Goal: Information Seeking & Learning: Check status

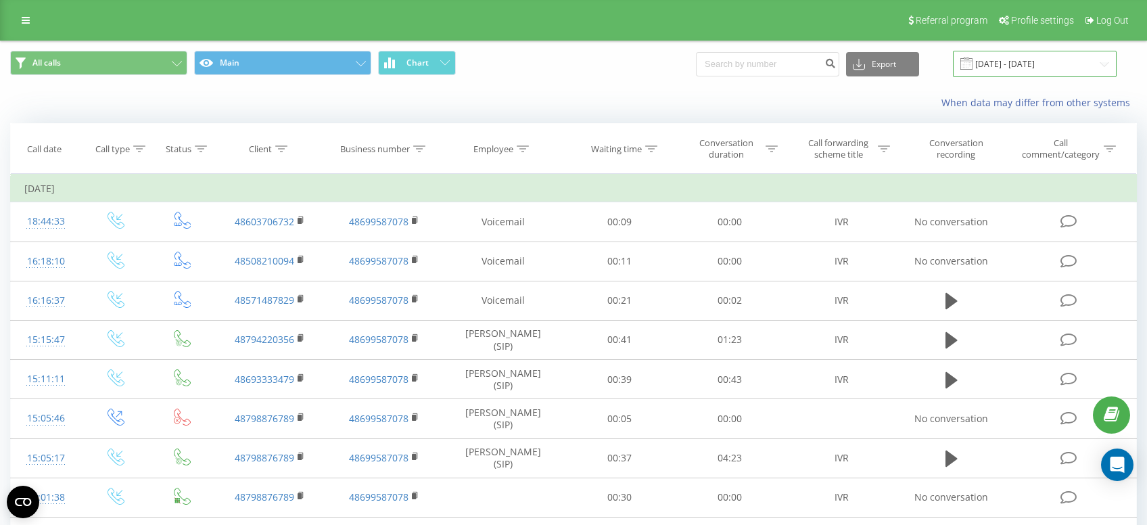
click at [1011, 62] on input "19.09.2025 - 22.09.2025" at bounding box center [1035, 64] width 164 height 26
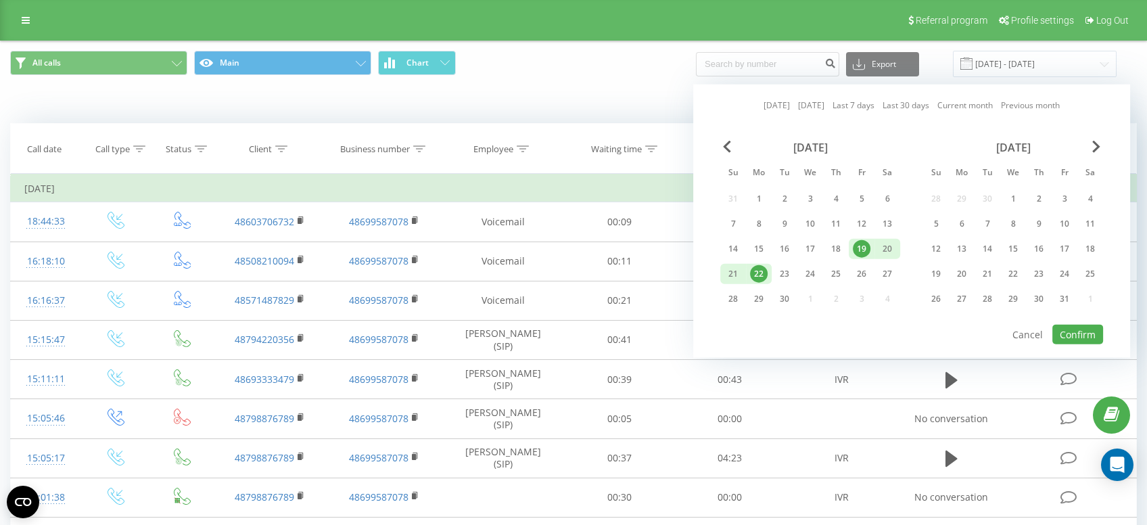
click at [763, 275] on div "22" at bounding box center [759, 274] width 18 height 18
click at [778, 275] on div "23" at bounding box center [785, 274] width 18 height 18
click at [1079, 334] on button "Confirm" at bounding box center [1078, 335] width 51 height 20
type input "[DATE] - [DATE]"
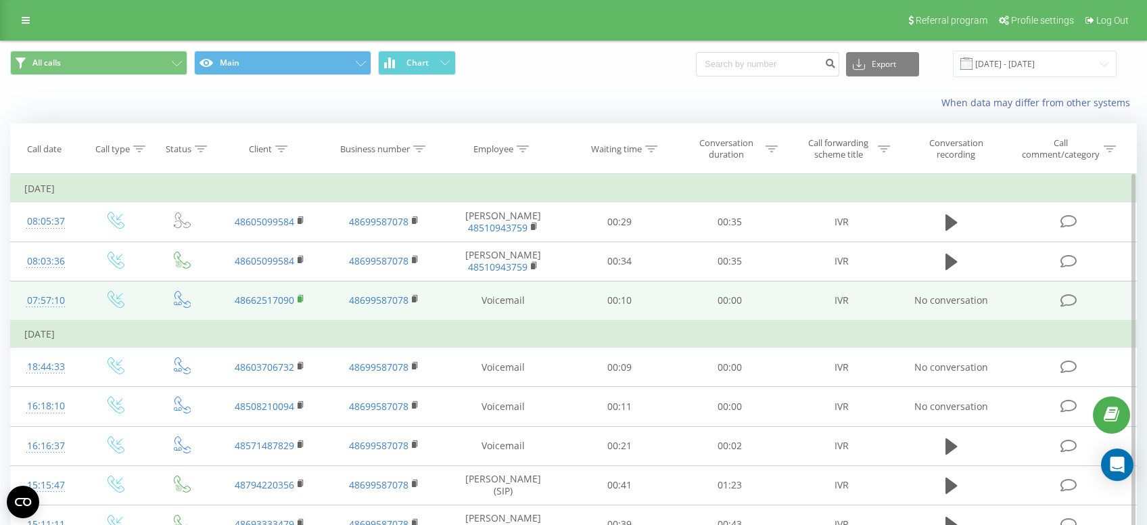
click at [300, 302] on rect at bounding box center [300, 299] width 4 height 6
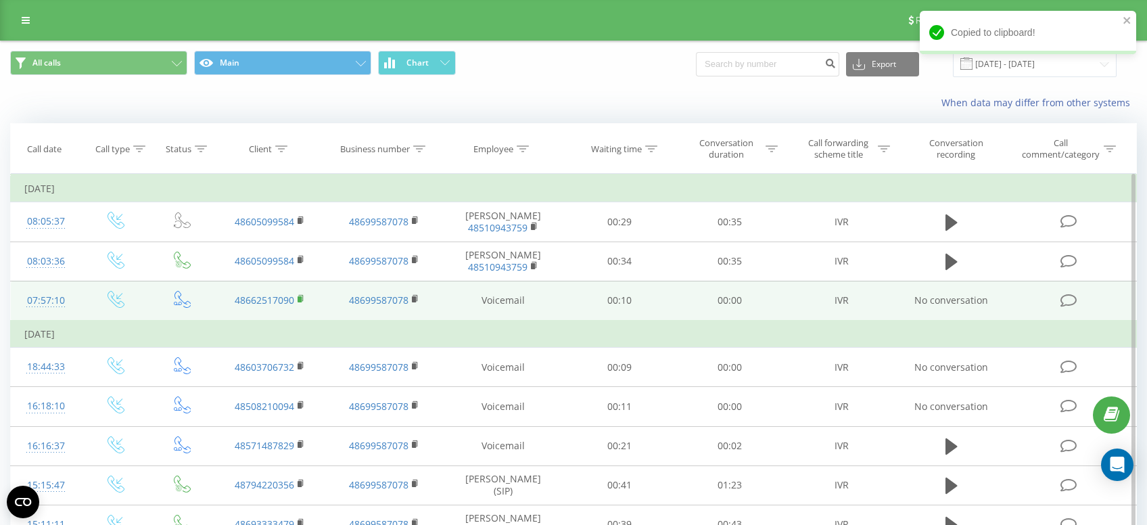
click at [302, 300] on rect at bounding box center [300, 299] width 4 height 6
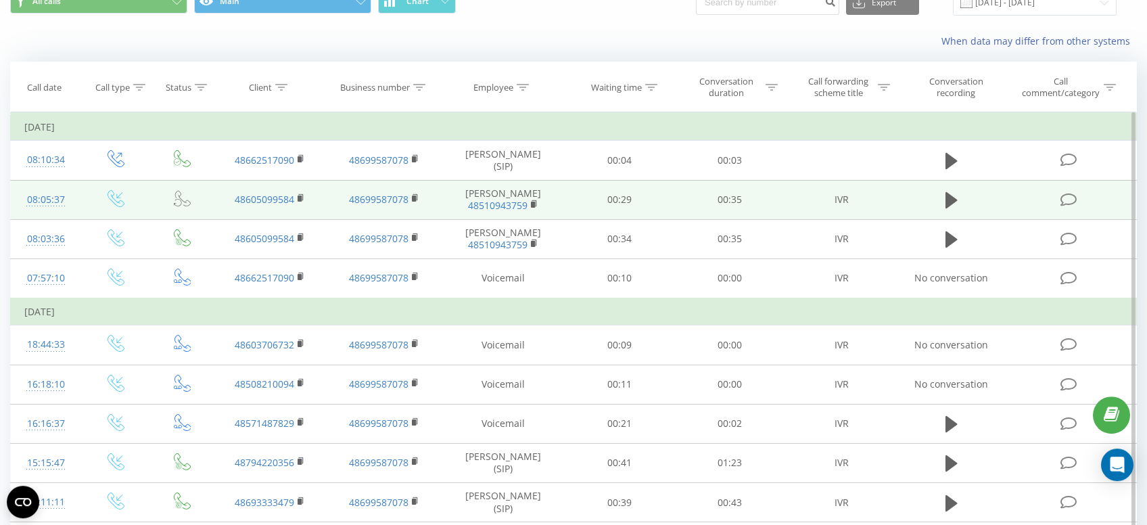
scroll to position [143, 0]
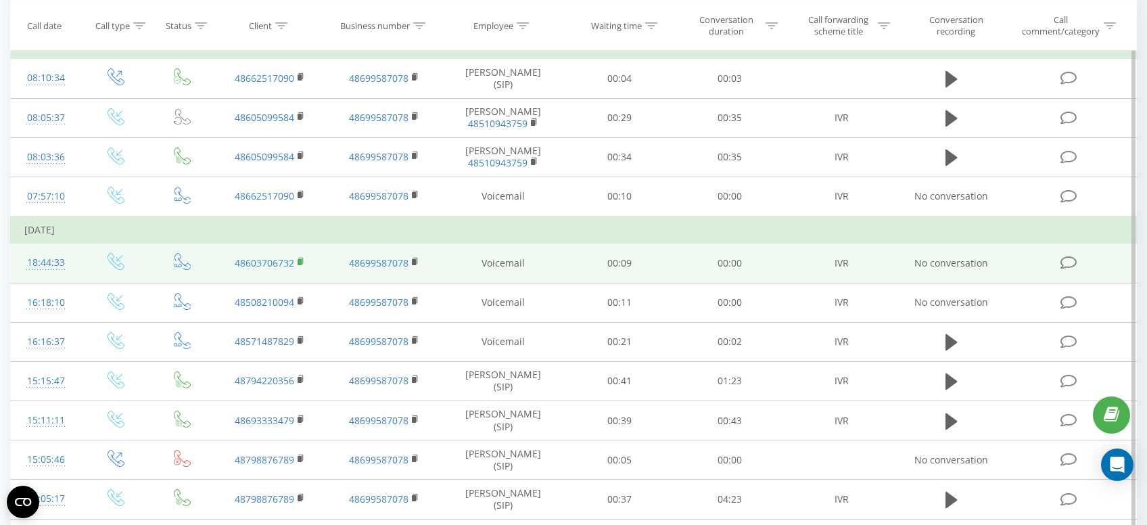
click at [302, 261] on rect at bounding box center [300, 262] width 4 height 6
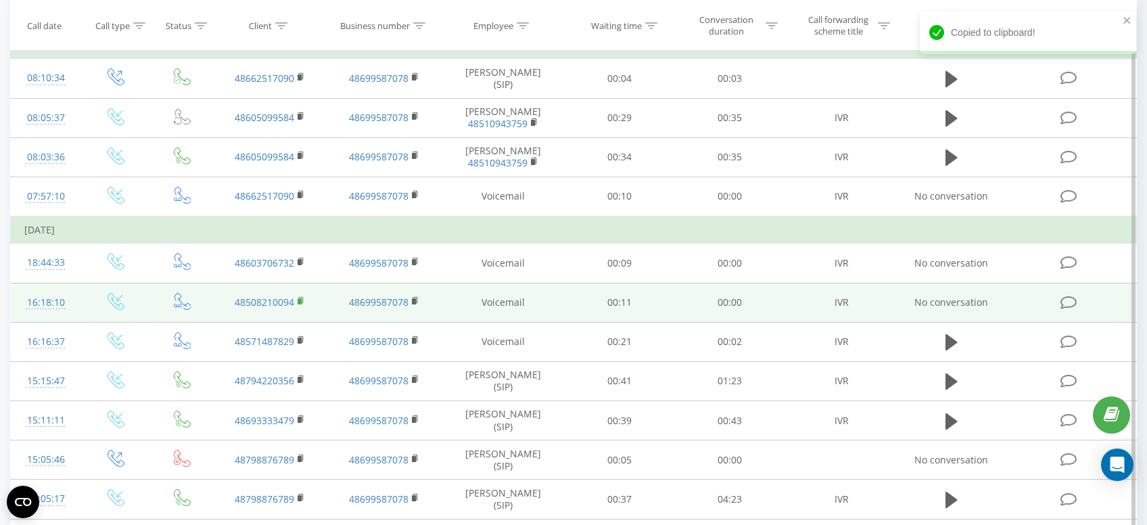
click at [301, 300] on rect at bounding box center [300, 301] width 4 height 6
click at [300, 299] on rect at bounding box center [300, 301] width 4 height 6
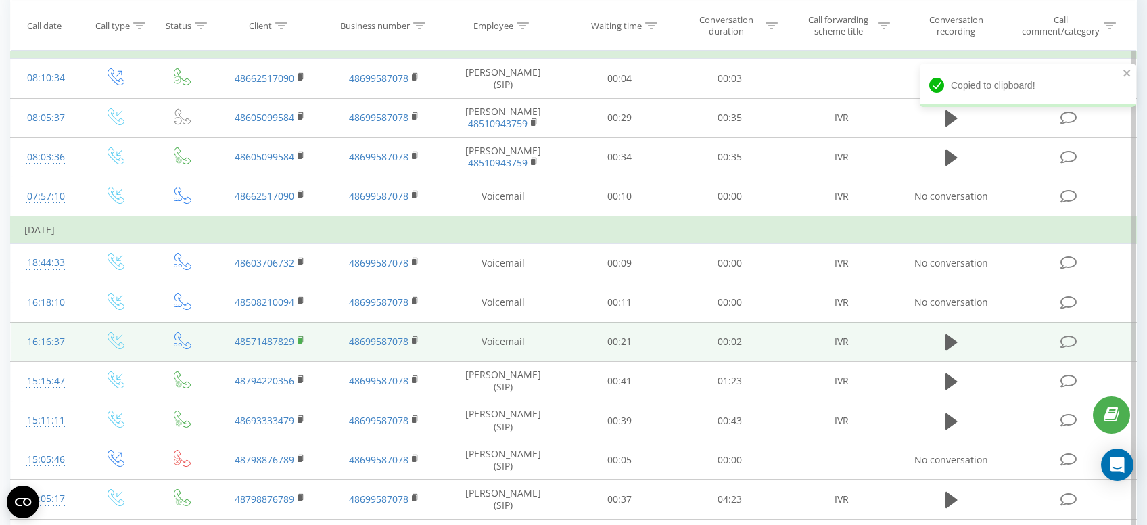
click at [300, 344] on rect at bounding box center [300, 341] width 4 height 6
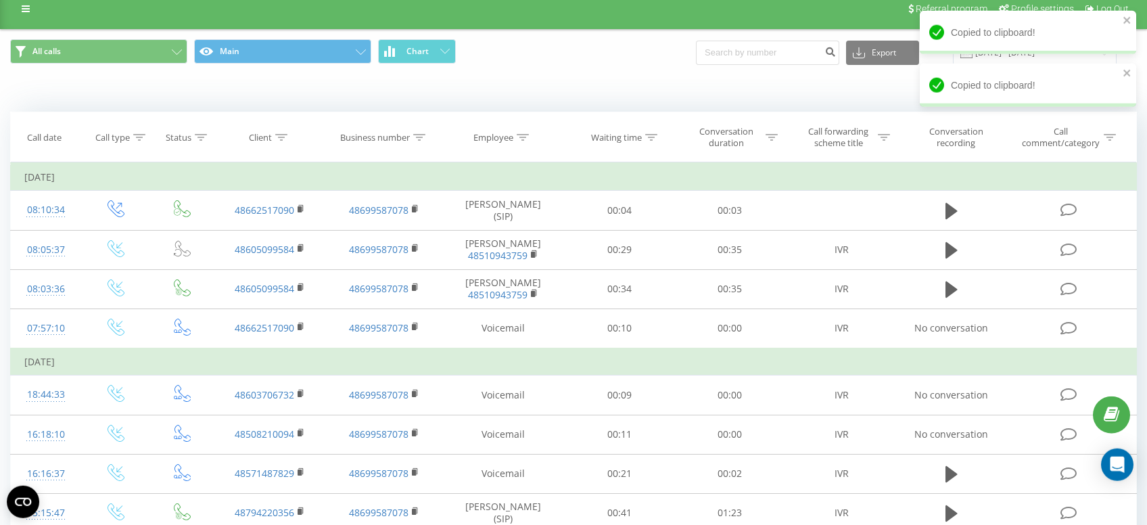
scroll to position [0, 0]
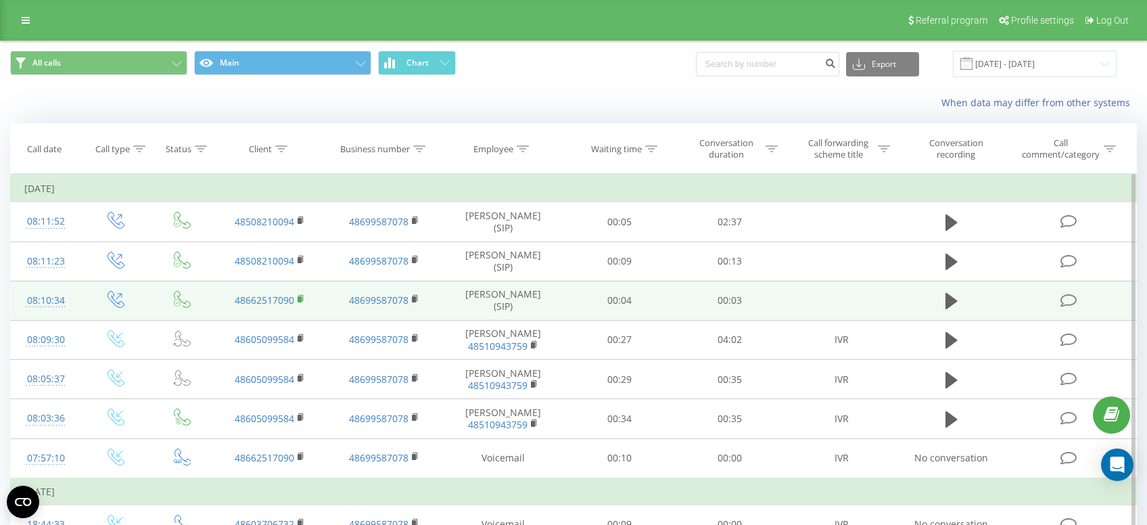
click at [303, 300] on icon at bounding box center [301, 298] width 5 height 6
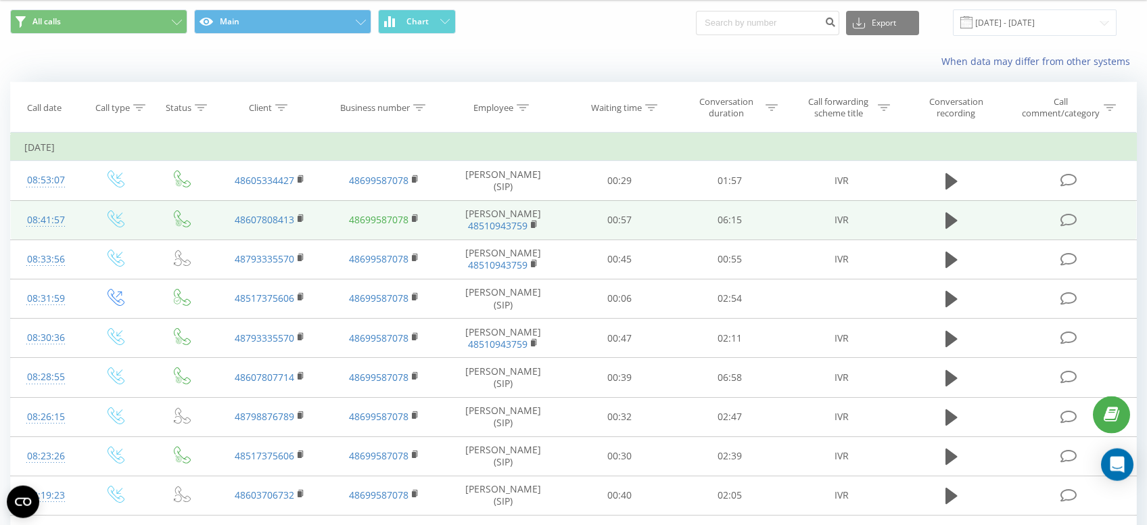
scroll to position [72, 0]
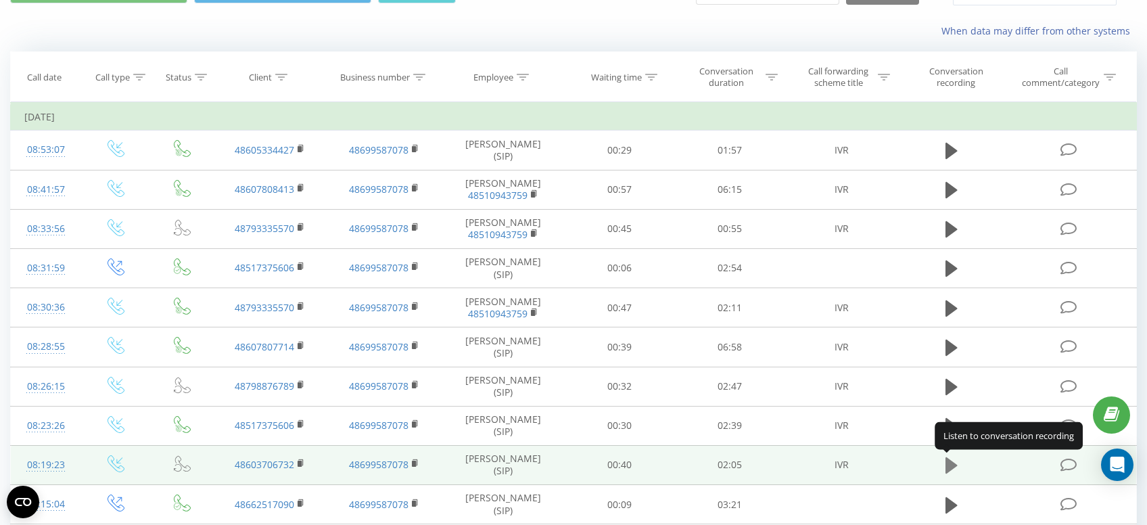
click at [951, 469] on icon at bounding box center [952, 465] width 12 height 16
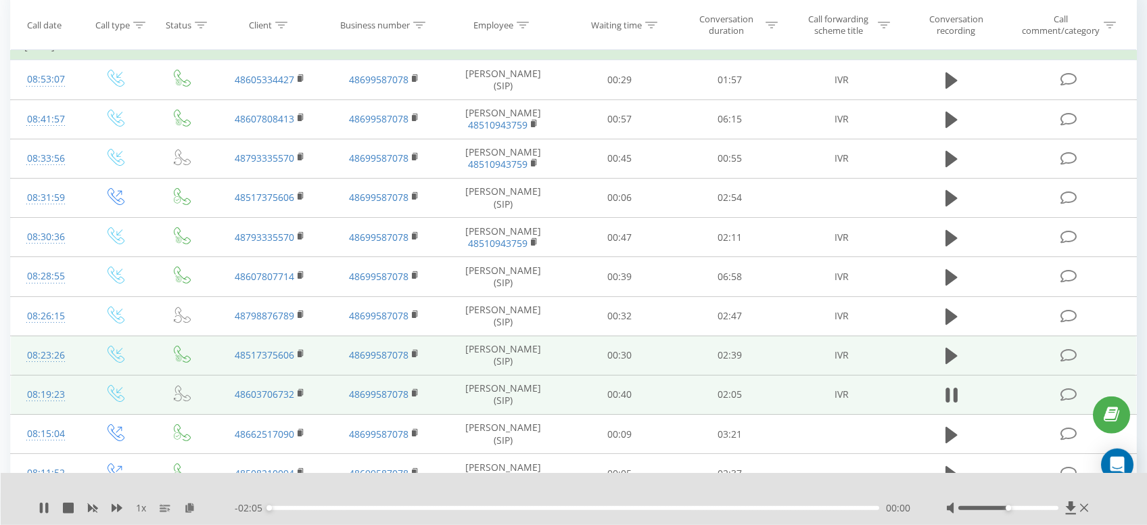
scroll to position [143, 0]
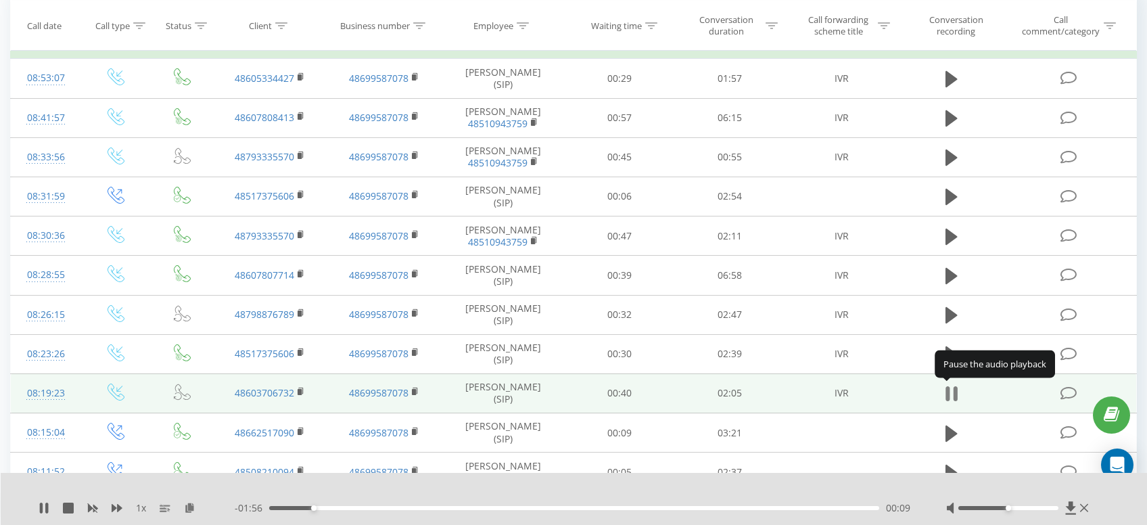
click at [958, 391] on icon at bounding box center [956, 393] width 4 height 15
click at [301, 392] on rect at bounding box center [300, 392] width 4 height 6
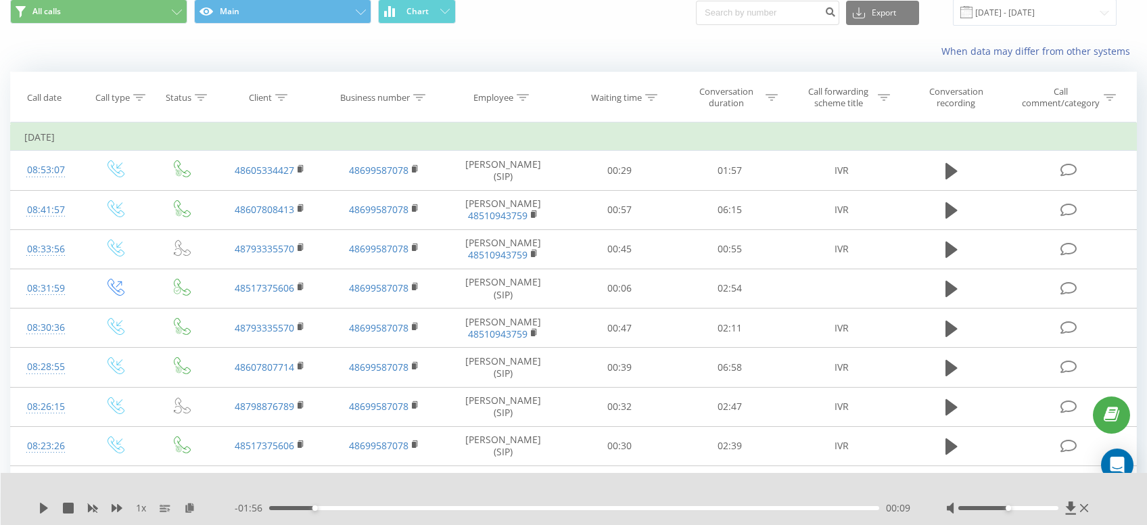
scroll to position [0, 0]
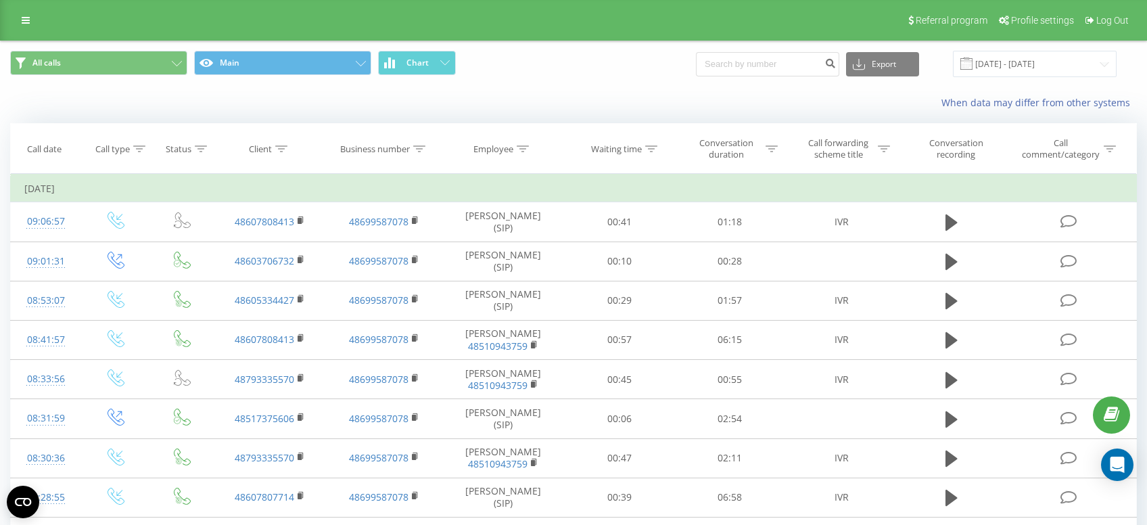
click at [695, 98] on div "When data may differ from other systems" at bounding box center [788, 103] width 716 height 14
click at [663, 101] on div "When data may differ from other systems" at bounding box center [788, 103] width 716 height 14
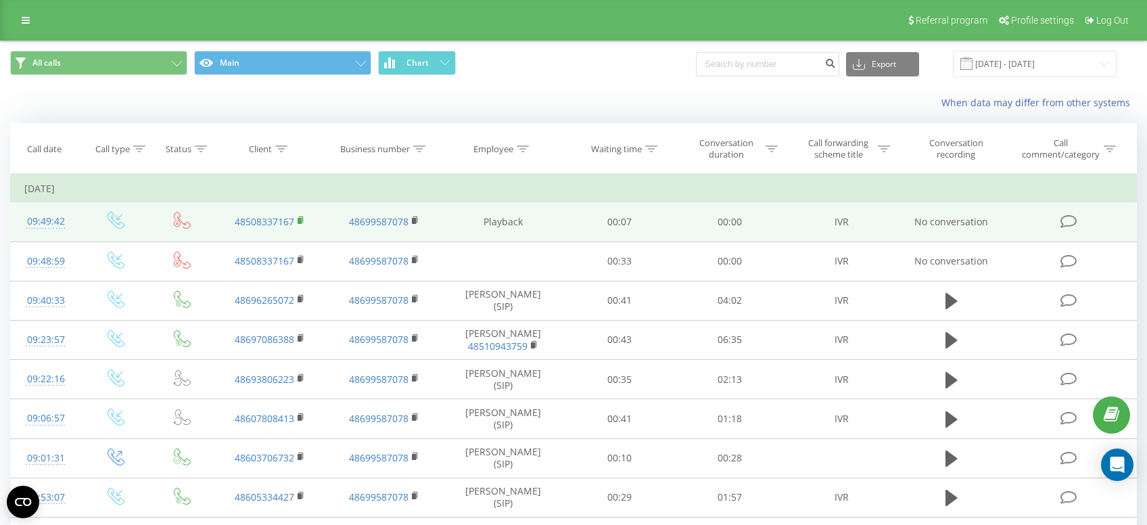
click at [304, 223] on icon at bounding box center [301, 220] width 7 height 9
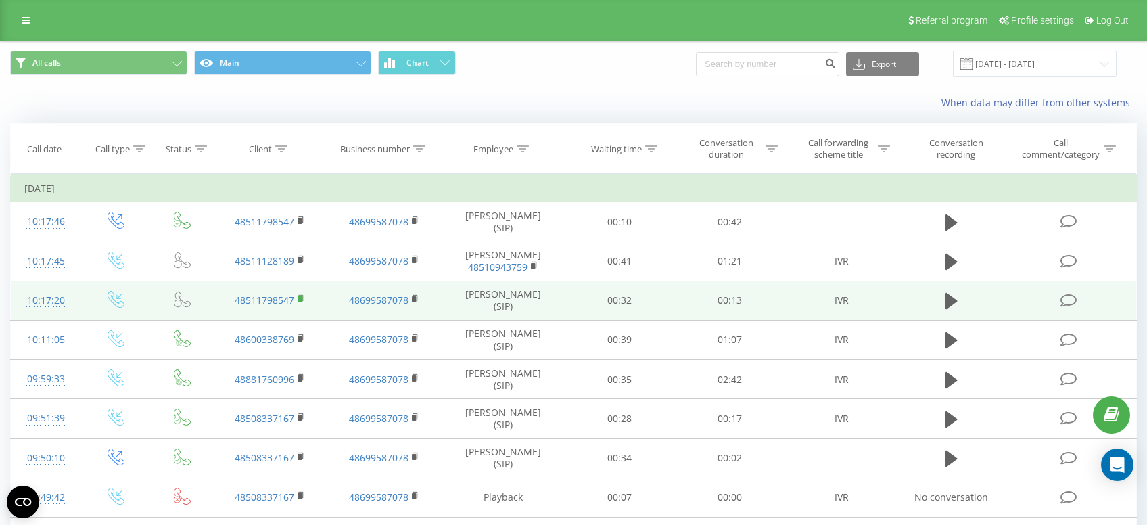
click at [305, 302] on icon at bounding box center [301, 298] width 7 height 9
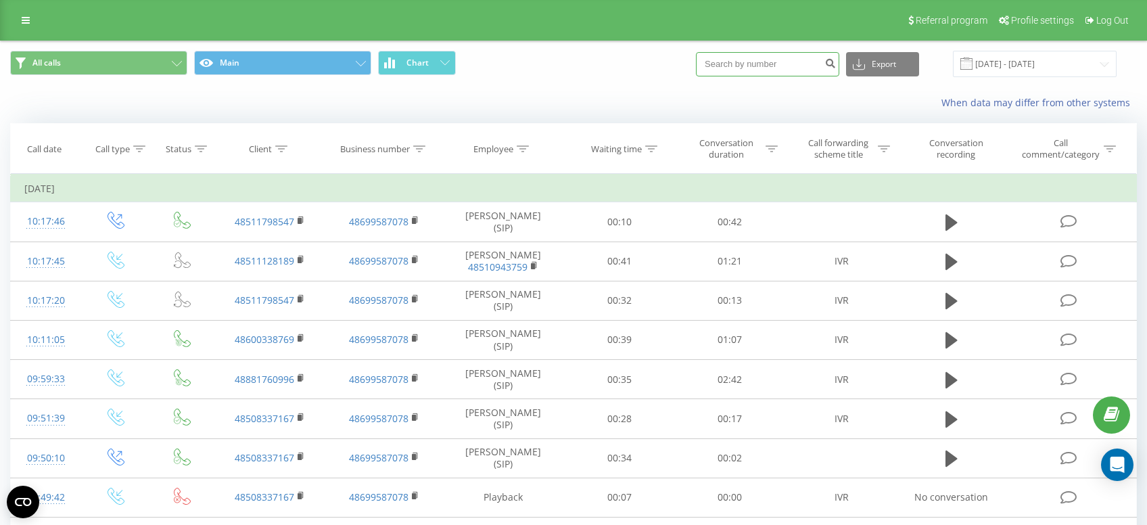
click at [738, 58] on input at bounding box center [767, 64] width 143 height 24
paste input "48511798547"
click at [827, 68] on input "48511798547" at bounding box center [767, 64] width 143 height 24
type input "48511798547"
click at [836, 66] on icon "submit" at bounding box center [831, 62] width 12 height 8
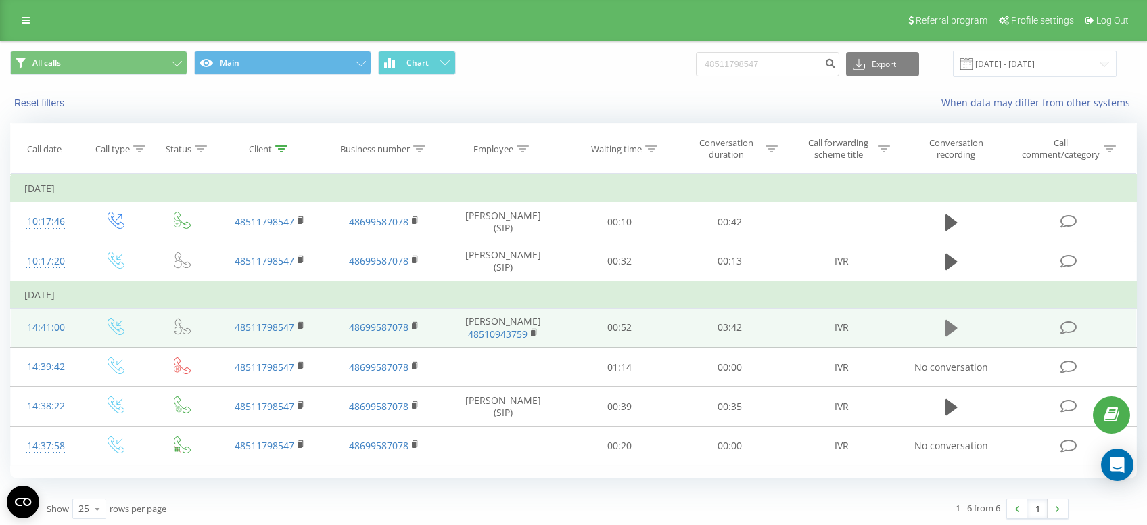
click at [946, 323] on icon at bounding box center [952, 328] width 12 height 19
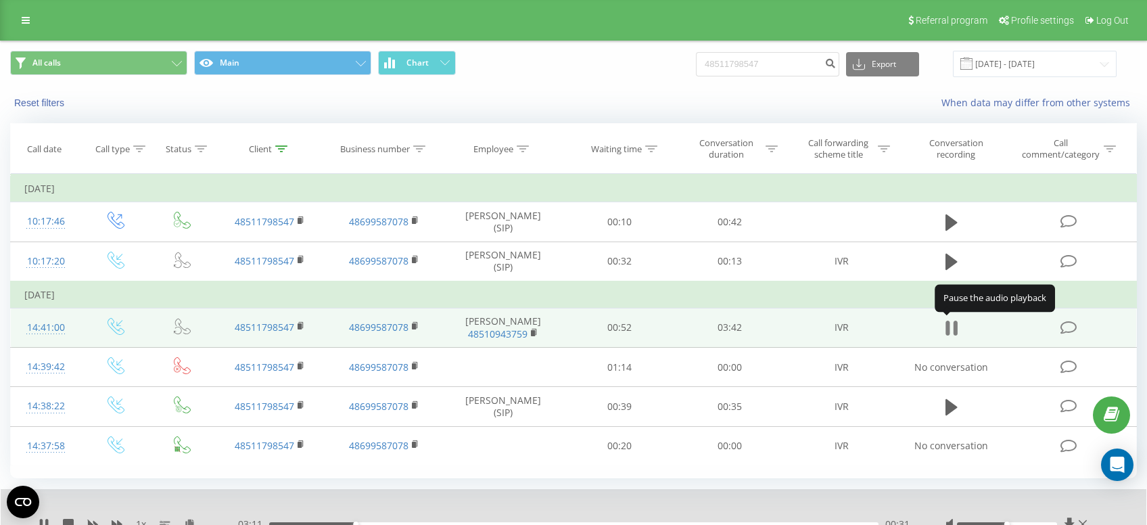
click at [953, 327] on icon at bounding box center [952, 328] width 12 height 19
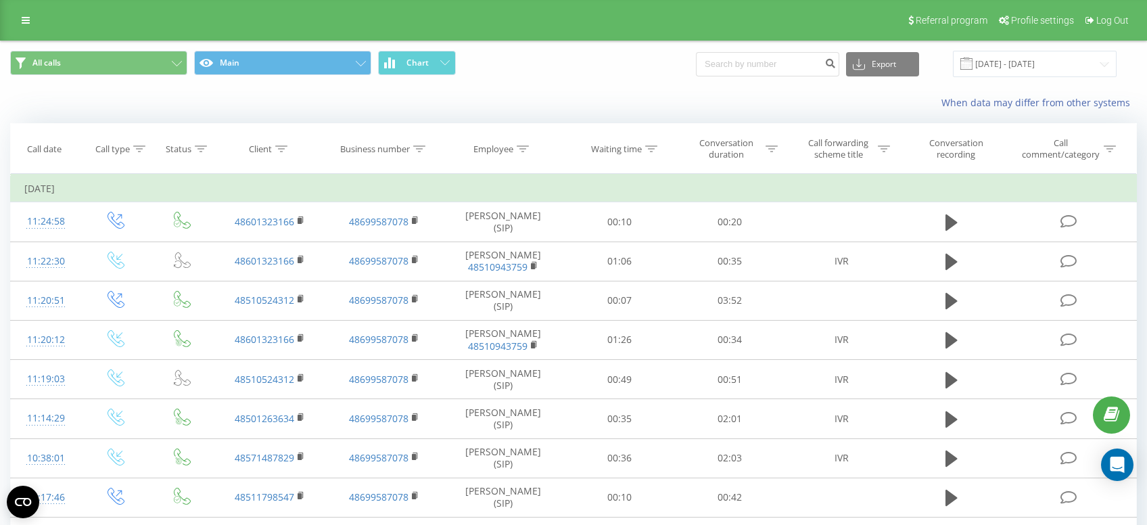
click at [562, 114] on div "When data may differ from other systems" at bounding box center [574, 103] width 1146 height 32
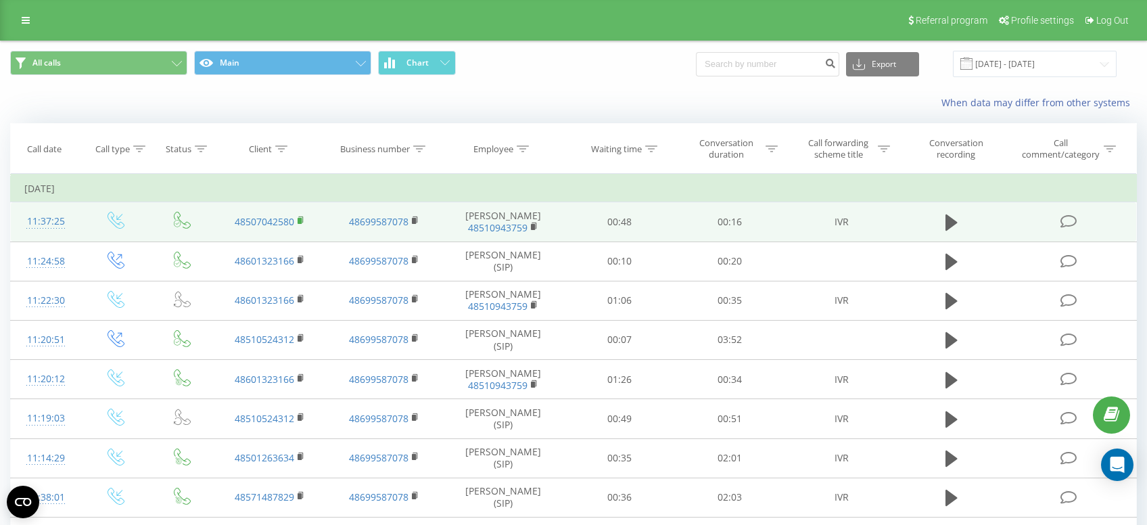
click at [303, 219] on icon at bounding box center [301, 219] width 5 height 6
click at [958, 222] on icon at bounding box center [952, 222] width 12 height 19
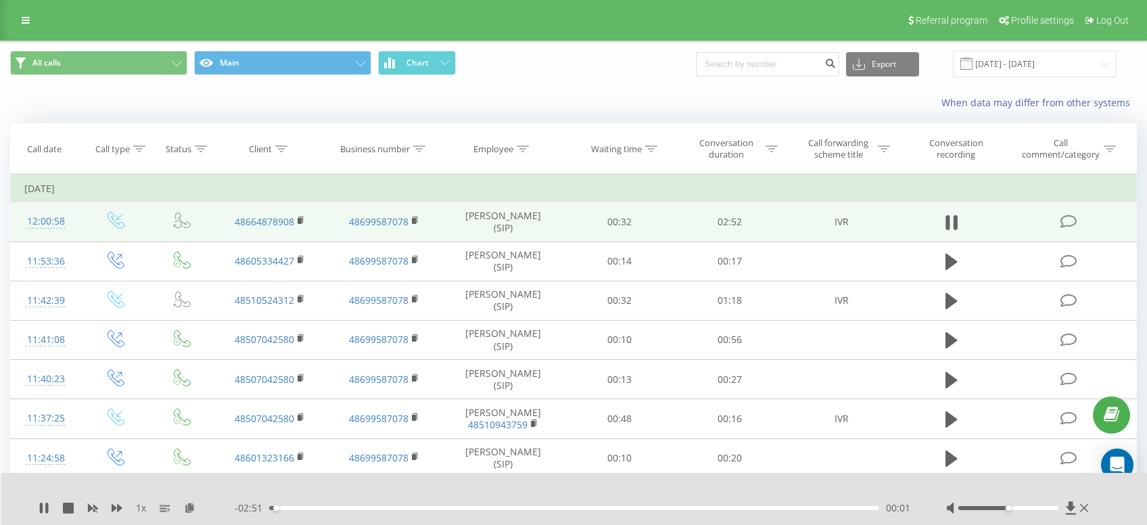
click at [122, 508] on div "1 x" at bounding box center [137, 508] width 196 height 14
click at [120, 509] on icon at bounding box center [117, 508] width 11 height 8
click at [119, 509] on icon at bounding box center [117, 508] width 11 height 8
click at [49, 507] on icon at bounding box center [44, 508] width 11 height 11
click at [300, 221] on rect at bounding box center [300, 221] width 4 height 6
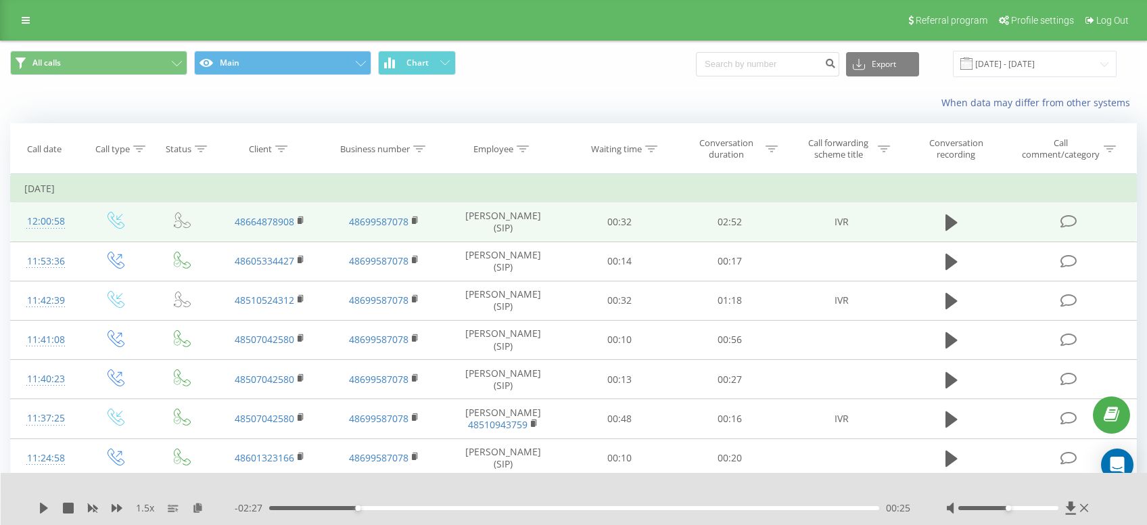
scroll to position [72, 0]
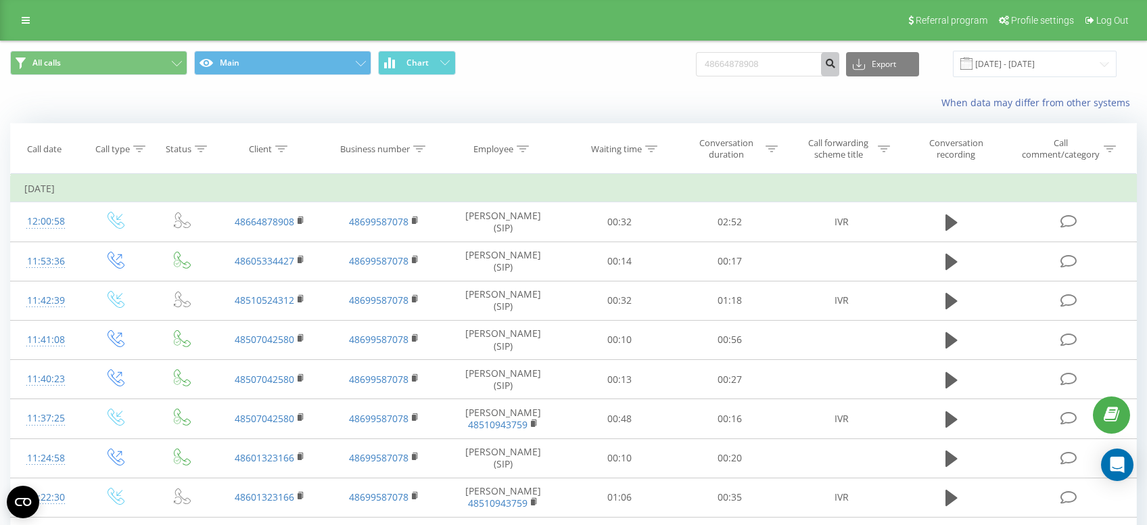
type input "48664878908"
click at [836, 66] on icon "submit" at bounding box center [831, 62] width 12 height 8
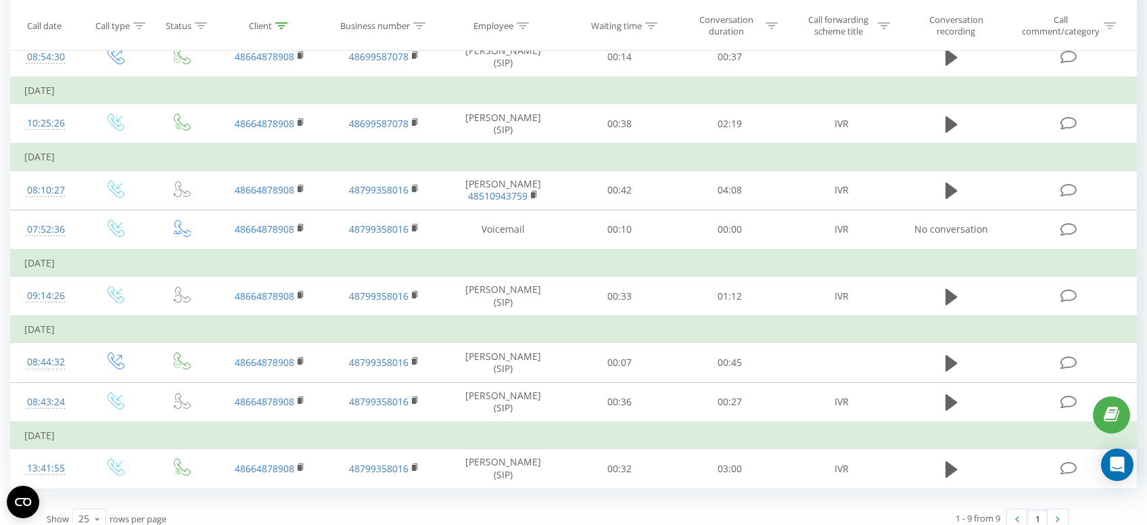
scroll to position [244, 0]
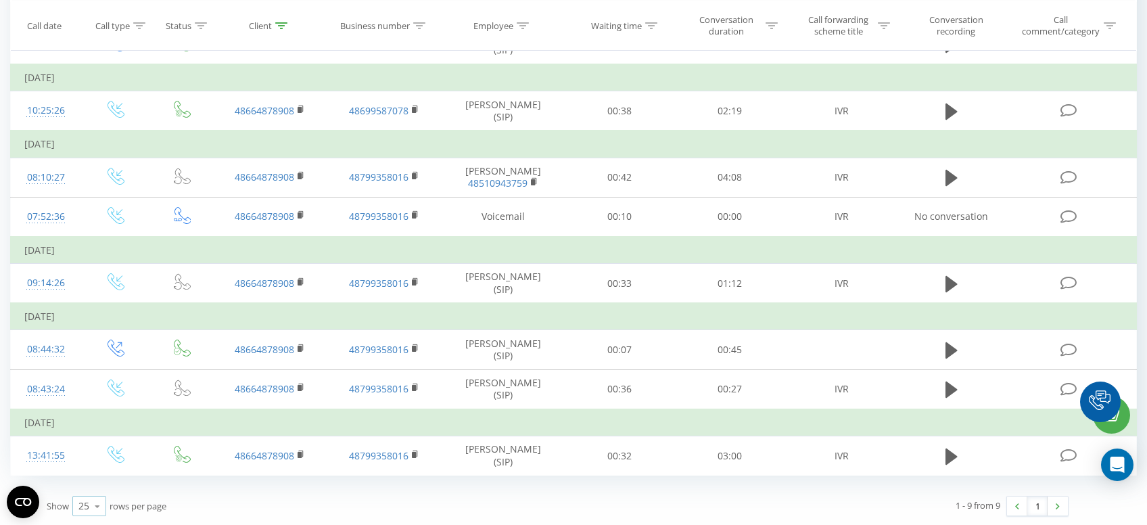
click at [94, 511] on icon at bounding box center [97, 506] width 20 height 26
click at [102, 493] on div "100" at bounding box center [89, 487] width 32 height 20
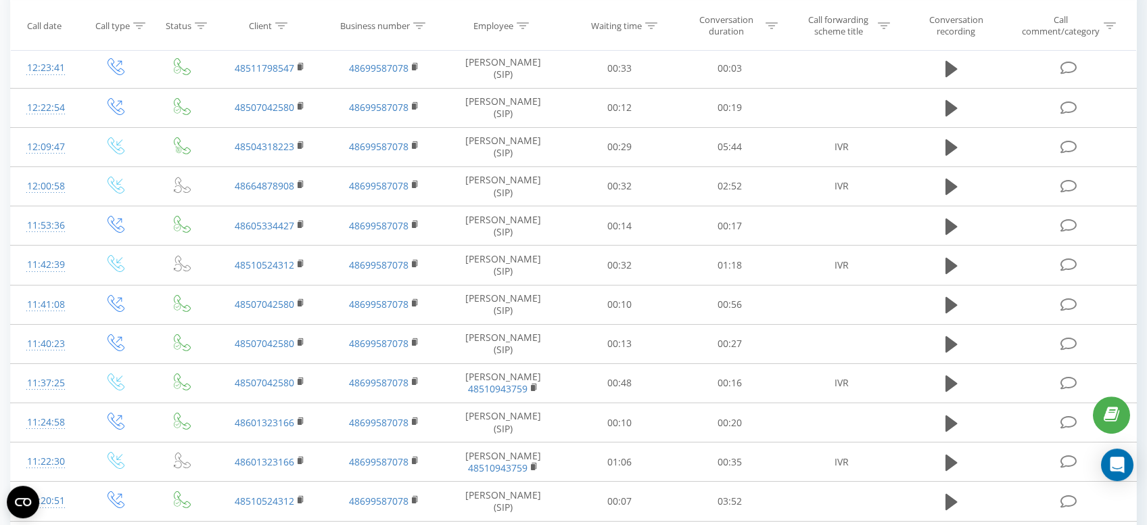
scroll to position [143, 0]
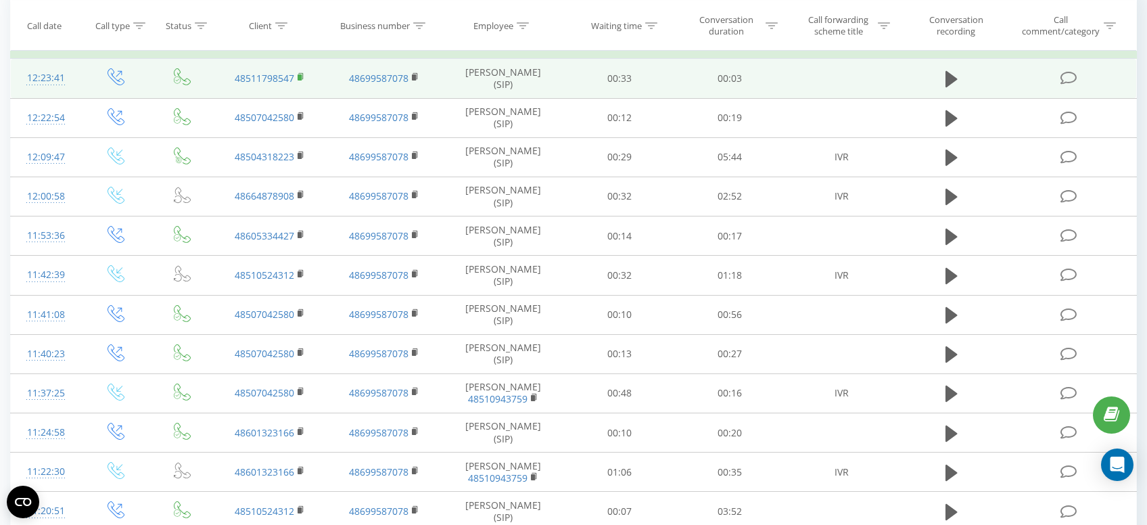
click at [300, 76] on rect at bounding box center [300, 77] width 4 height 6
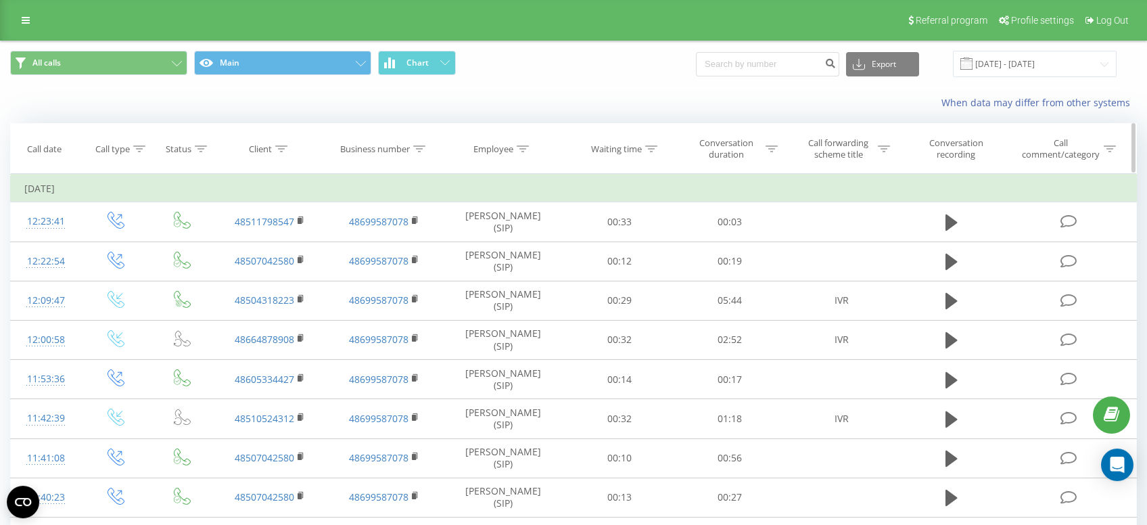
scroll to position [0, 0]
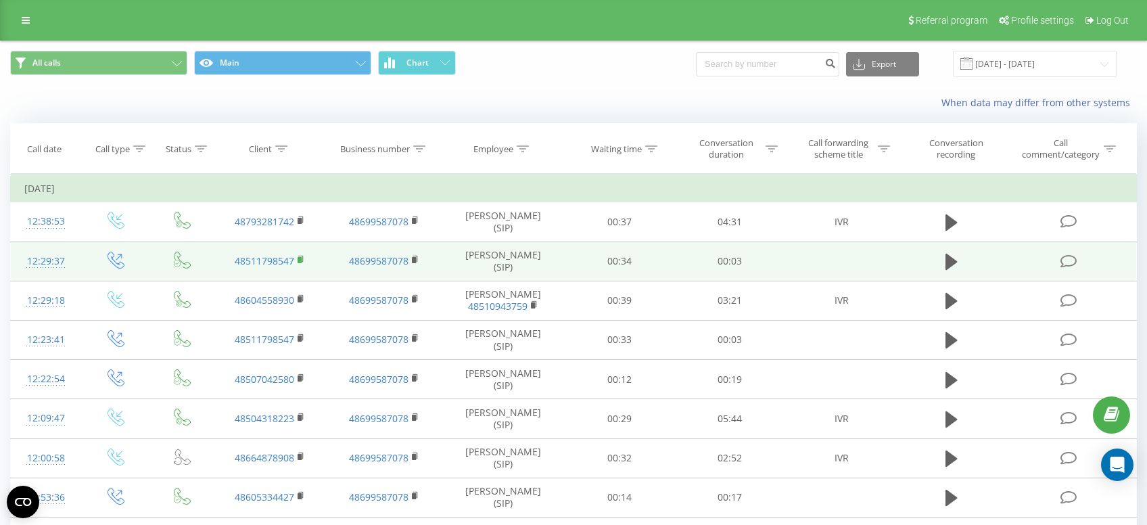
click at [304, 259] on icon at bounding box center [301, 259] width 7 height 9
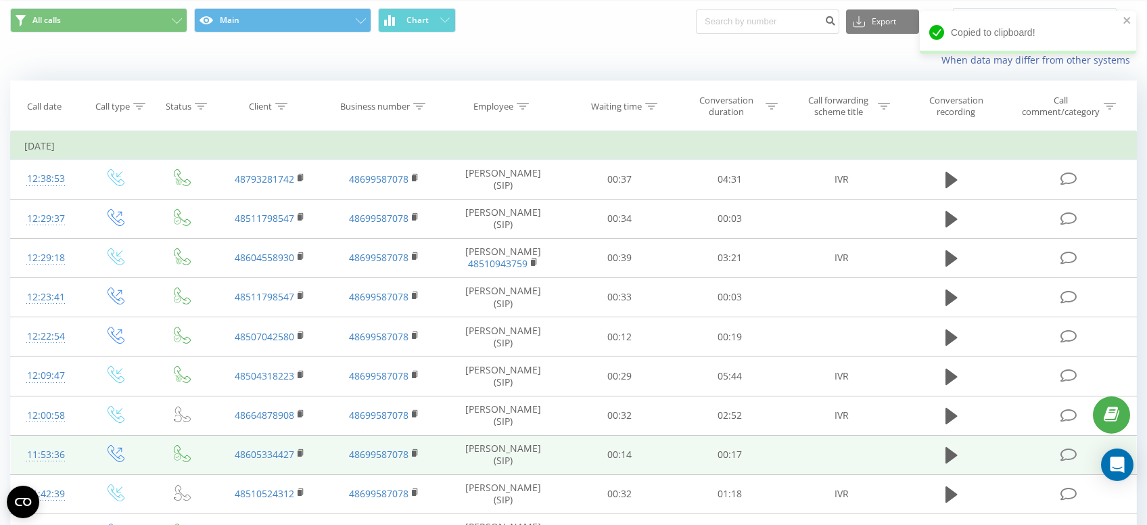
scroll to position [72, 0]
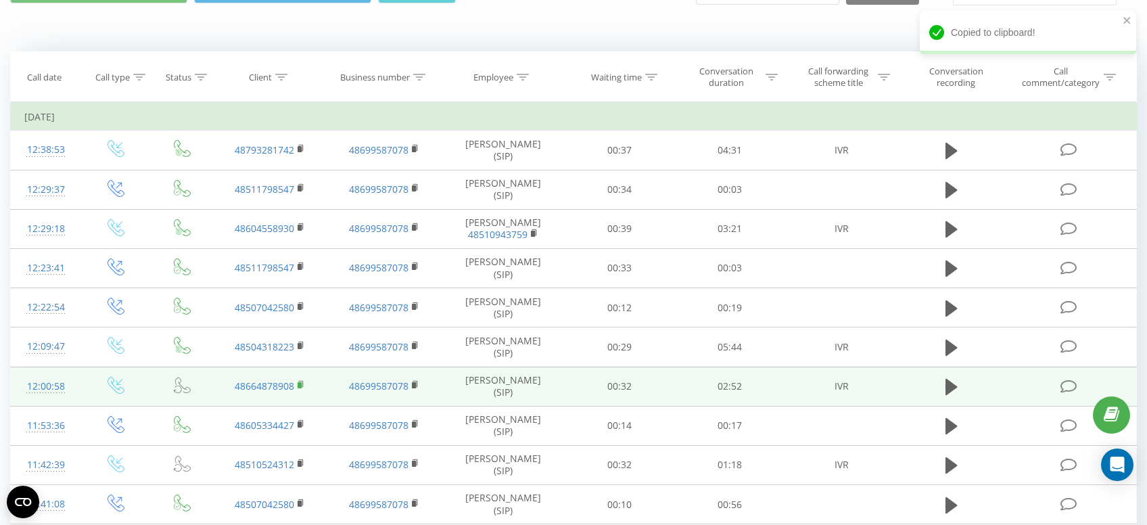
click at [301, 386] on rect at bounding box center [300, 385] width 4 height 6
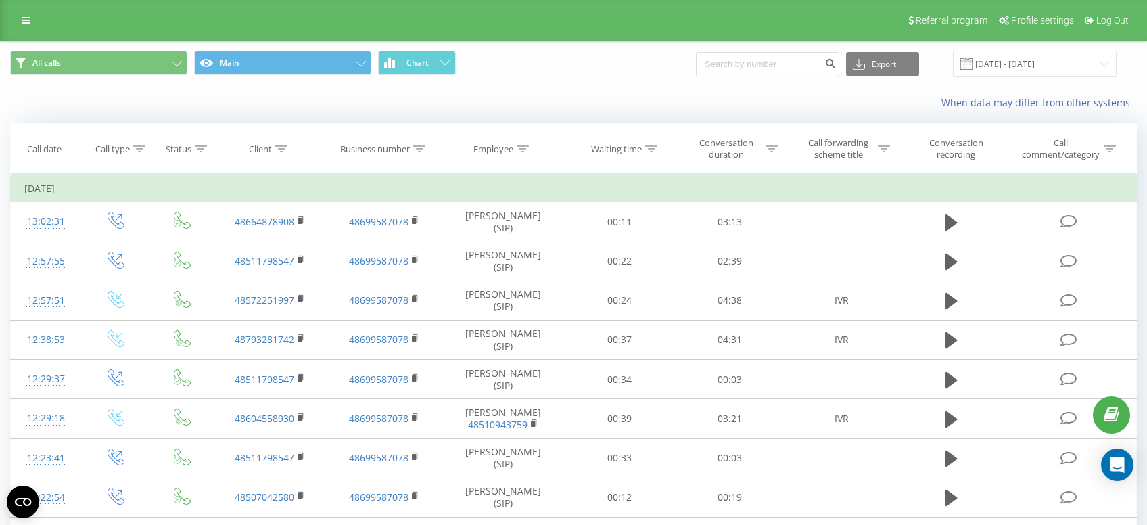
scroll to position [72, 0]
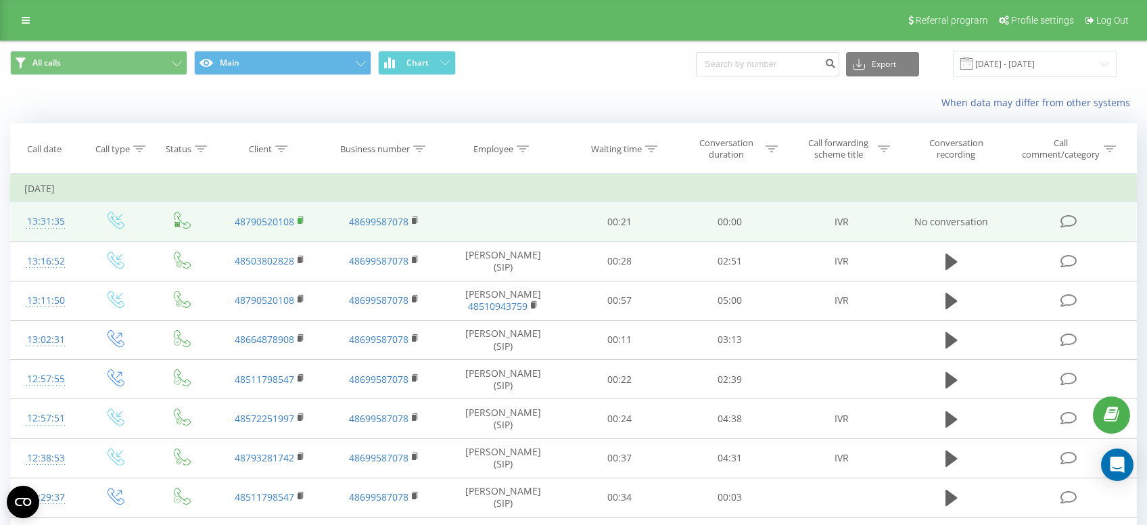
click at [300, 222] on rect at bounding box center [300, 221] width 4 height 6
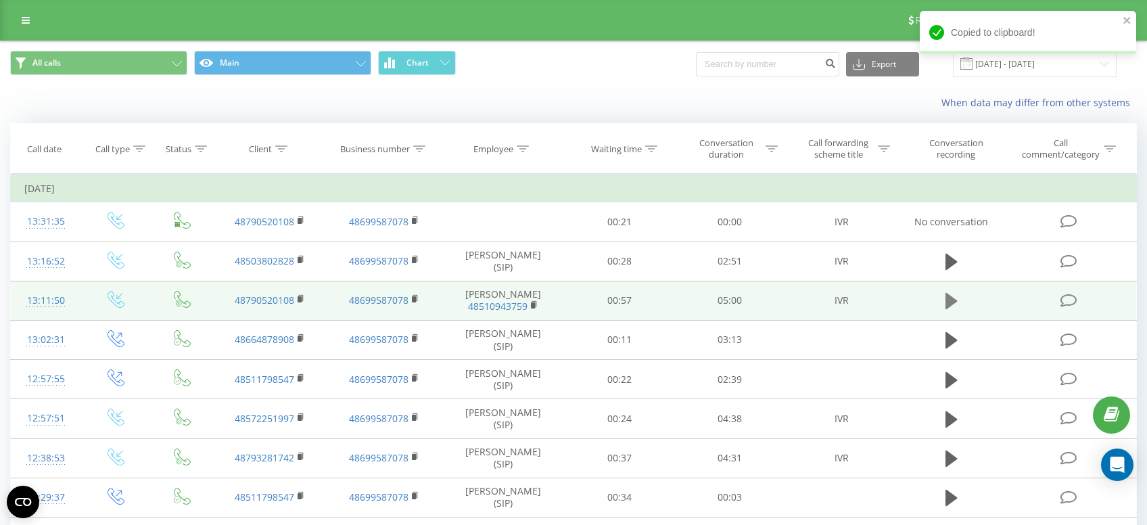
click at [949, 305] on icon at bounding box center [952, 301] width 12 height 16
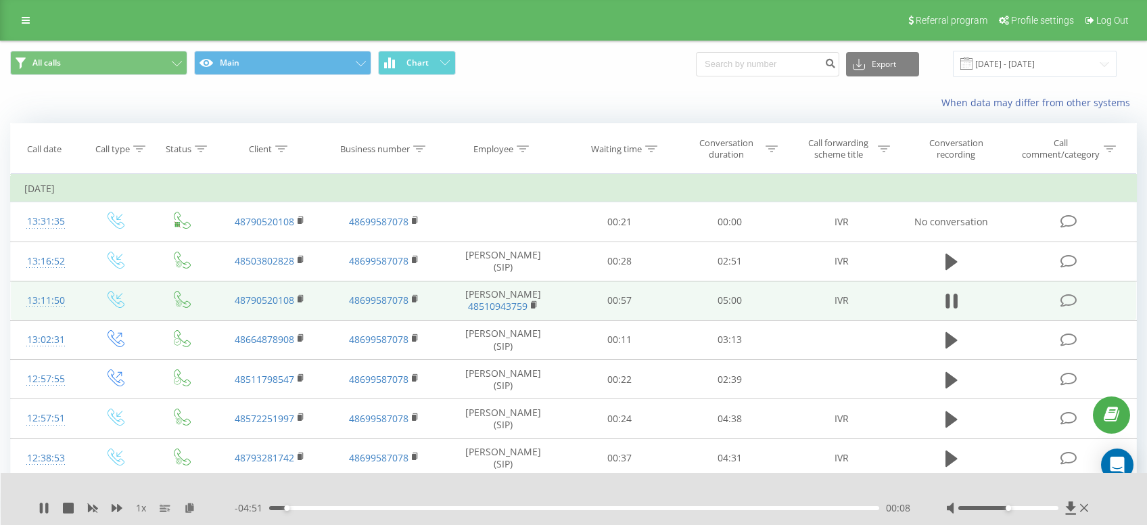
click at [949, 305] on icon at bounding box center [948, 301] width 4 height 15
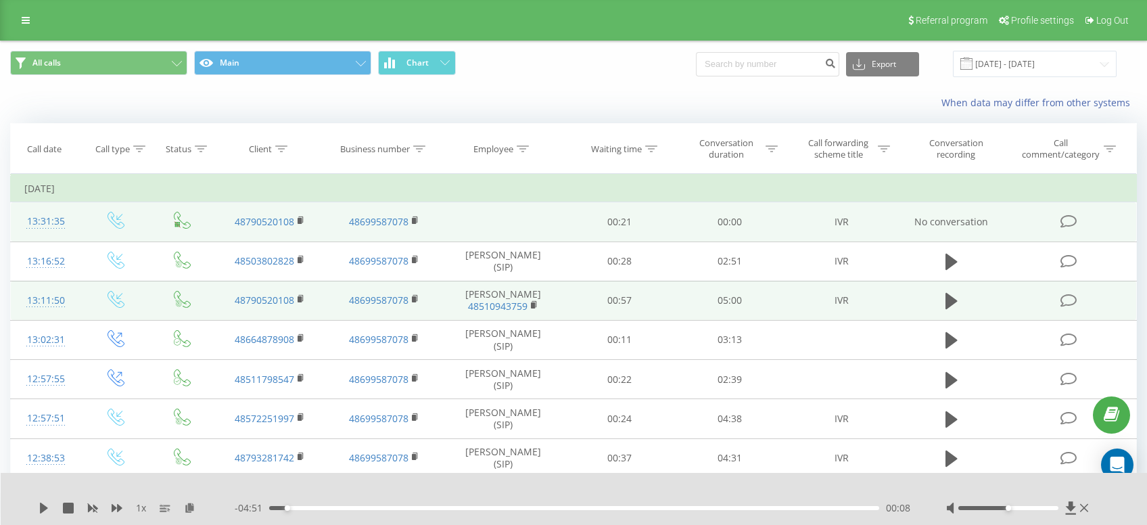
click at [304, 229] on td "48790520108" at bounding box center [270, 221] width 114 height 39
click at [303, 216] on span at bounding box center [301, 221] width 7 height 13
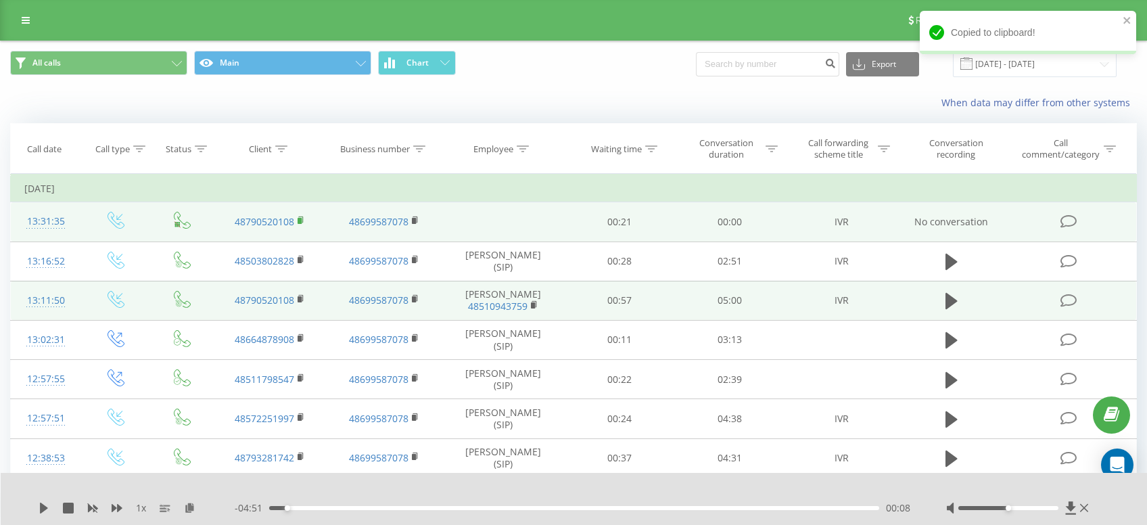
click at [301, 222] on rect at bounding box center [300, 221] width 4 height 6
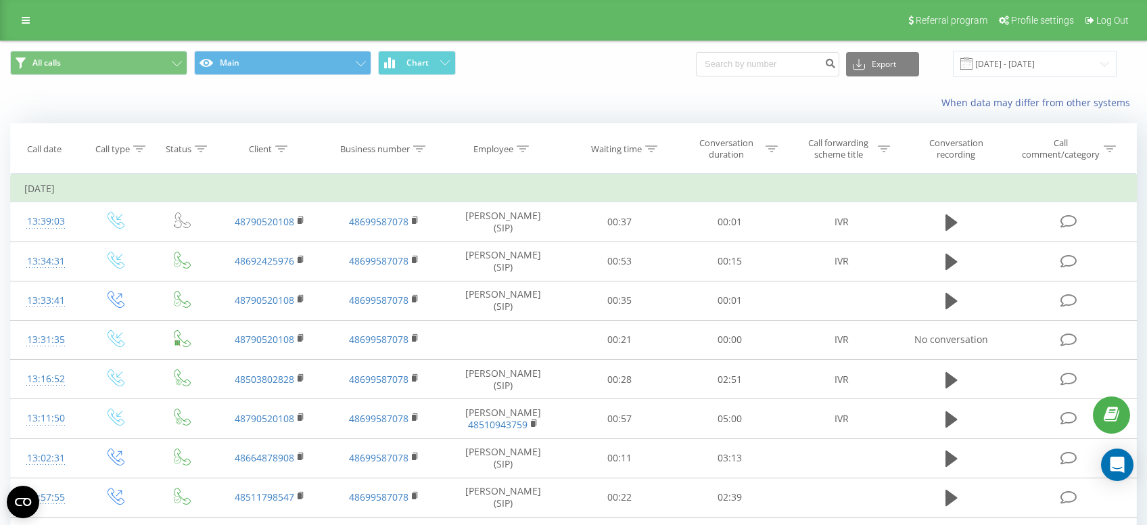
click at [585, 93] on div "When data may differ from other systems" at bounding box center [574, 103] width 1146 height 32
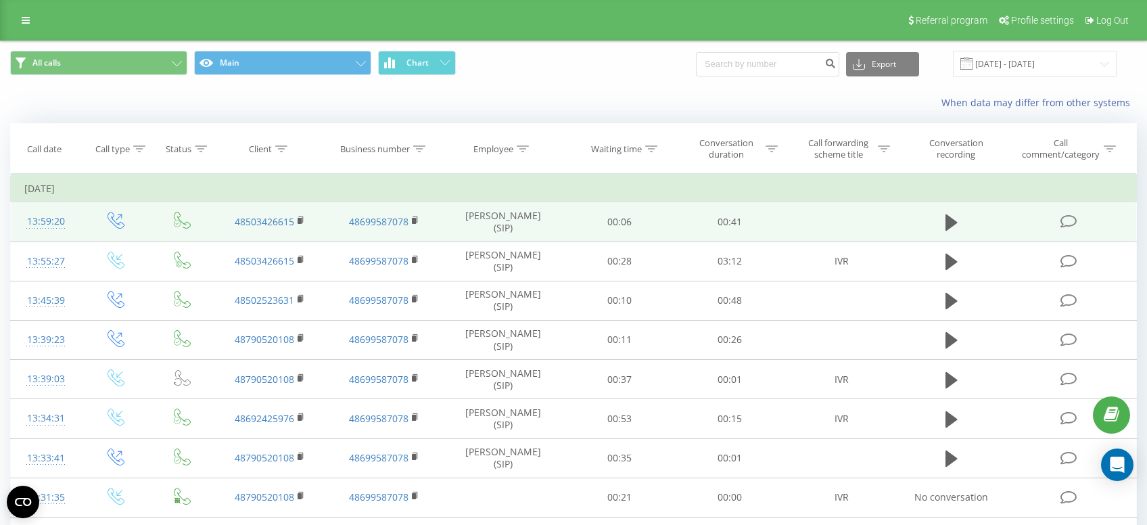
click at [940, 221] on td at bounding box center [952, 221] width 106 height 39
click at [957, 229] on icon at bounding box center [952, 222] width 12 height 19
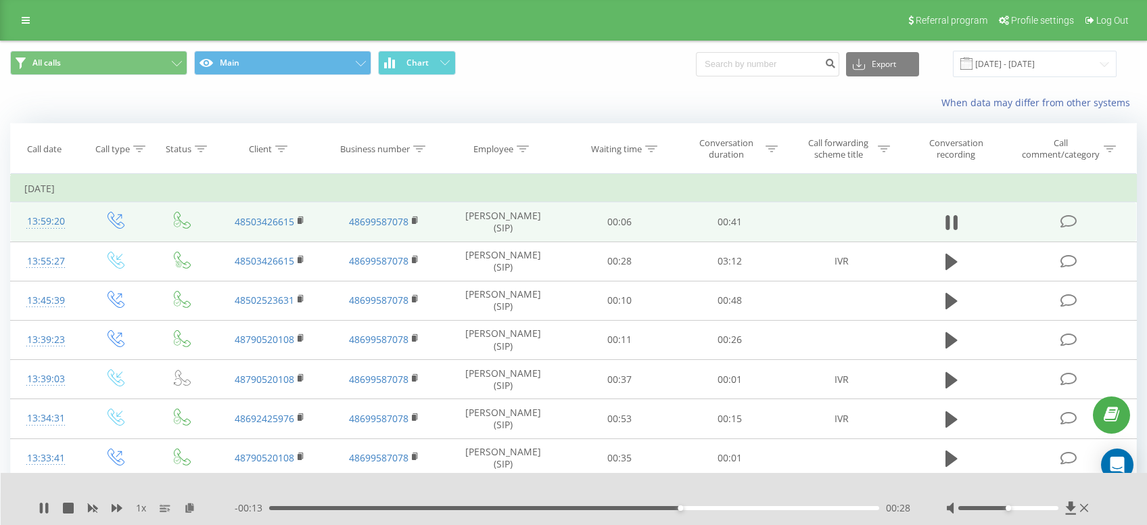
click at [957, 229] on icon at bounding box center [956, 222] width 4 height 15
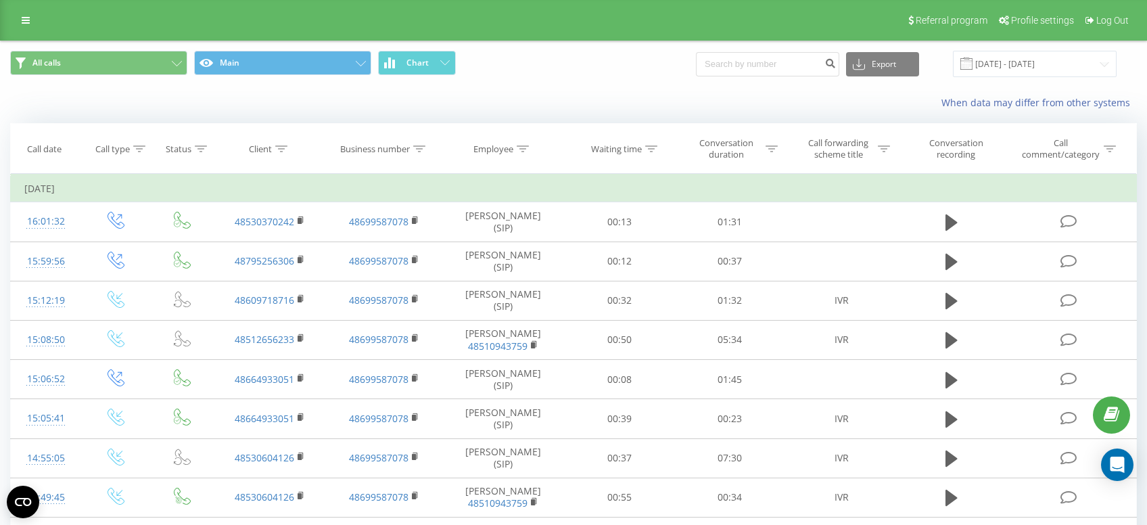
click at [623, 59] on div "All calls Main Chart Export .csv .xls .xlsx [DATE] - [DATE]" at bounding box center [573, 64] width 1127 height 26
